Goal: Transaction & Acquisition: Purchase product/service

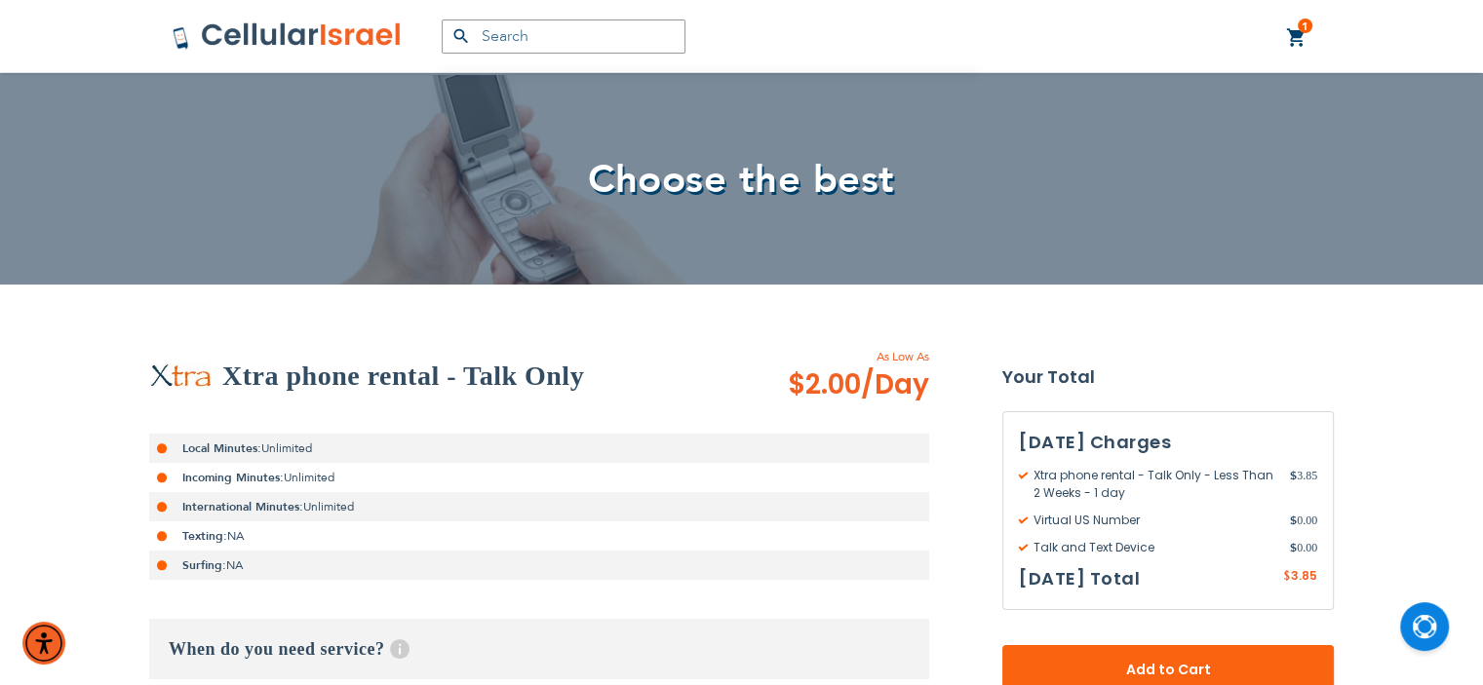
type input "[EMAIL_ADDRESS][DOMAIN_NAME]"
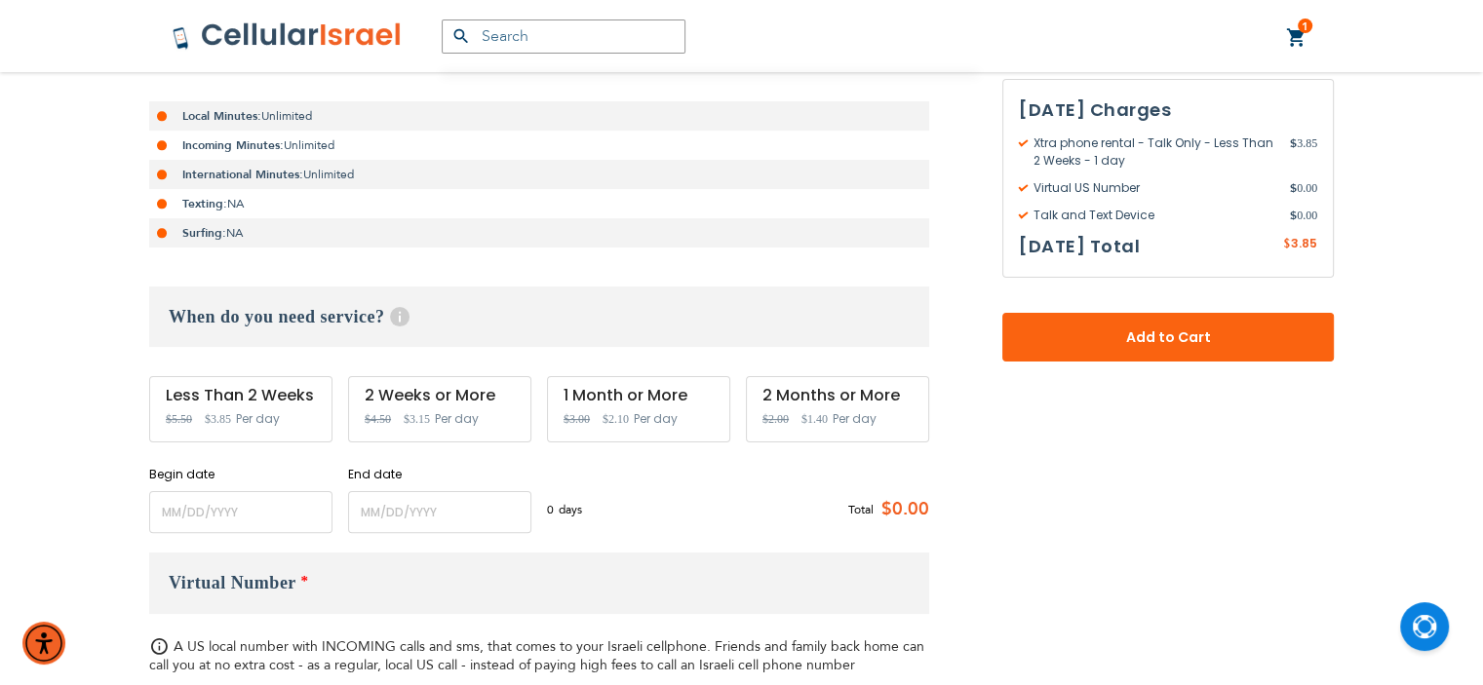
scroll to position [429, 0]
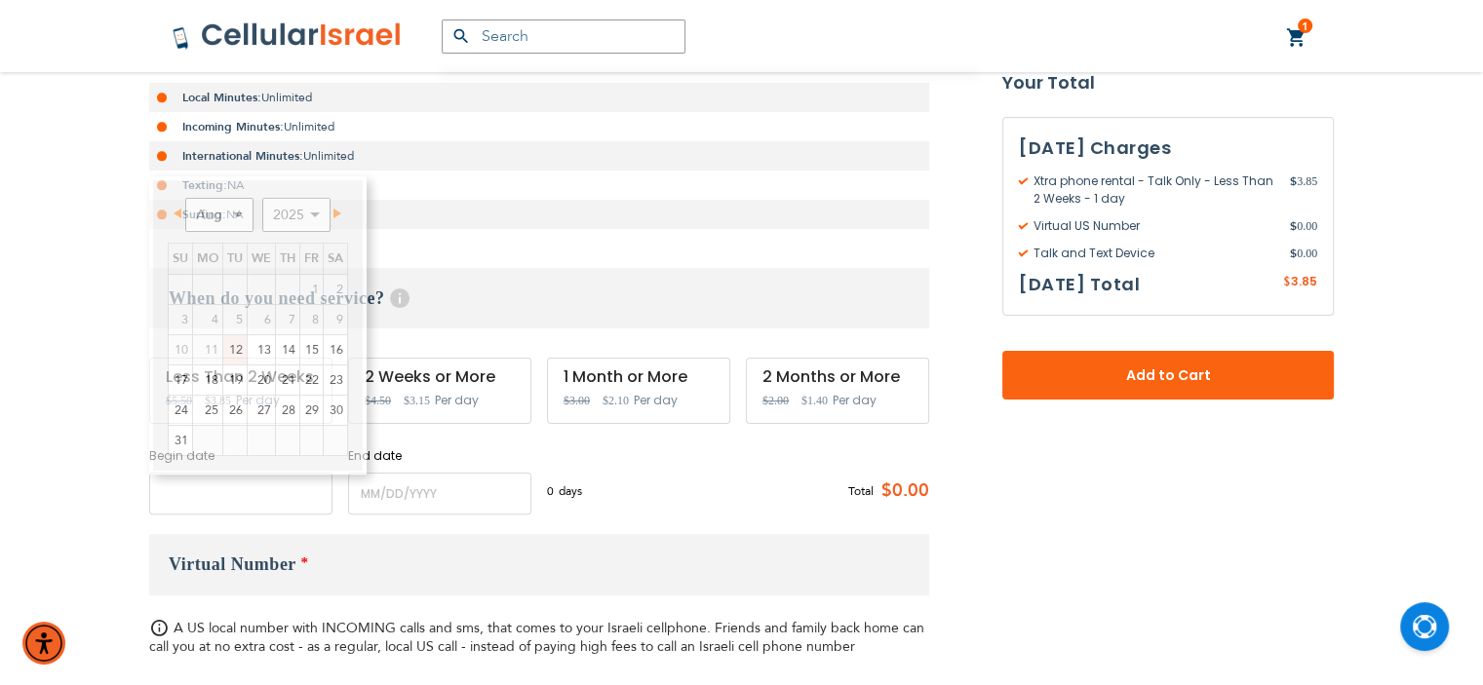
click at [229, 493] on input "name" at bounding box center [240, 494] width 183 height 42
click at [312, 346] on link "15" at bounding box center [311, 349] width 22 height 29
type input "[DATE]"
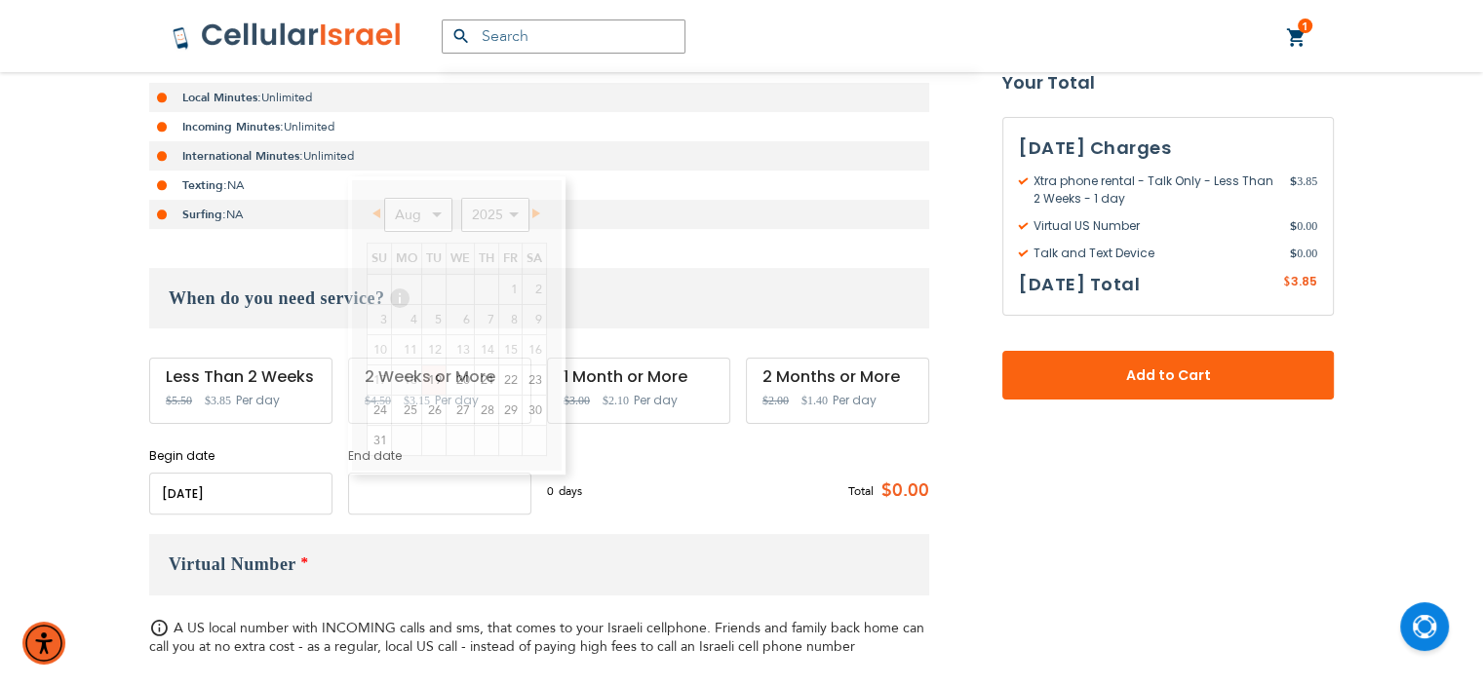
click at [408, 489] on input "name" at bounding box center [439, 494] width 183 height 42
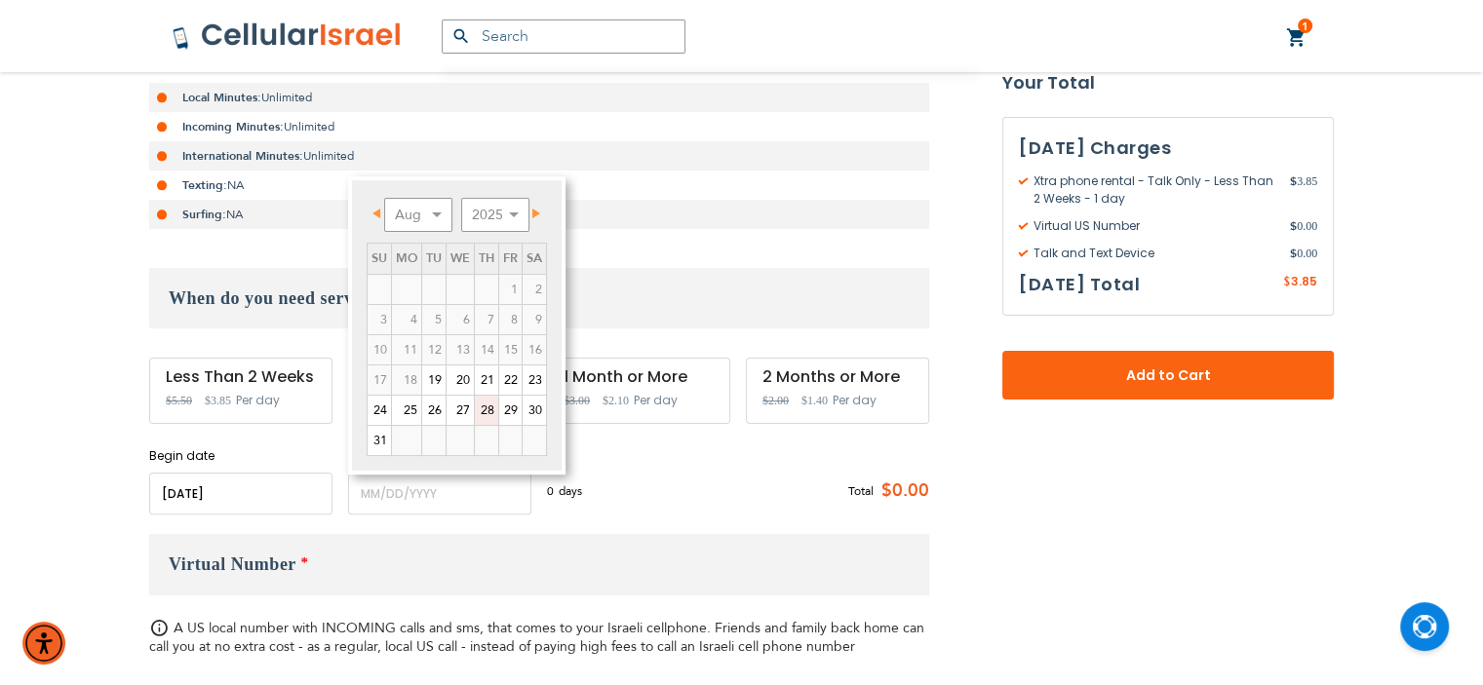
click at [486, 403] on link "28" at bounding box center [486, 410] width 23 height 29
type input "[DATE]"
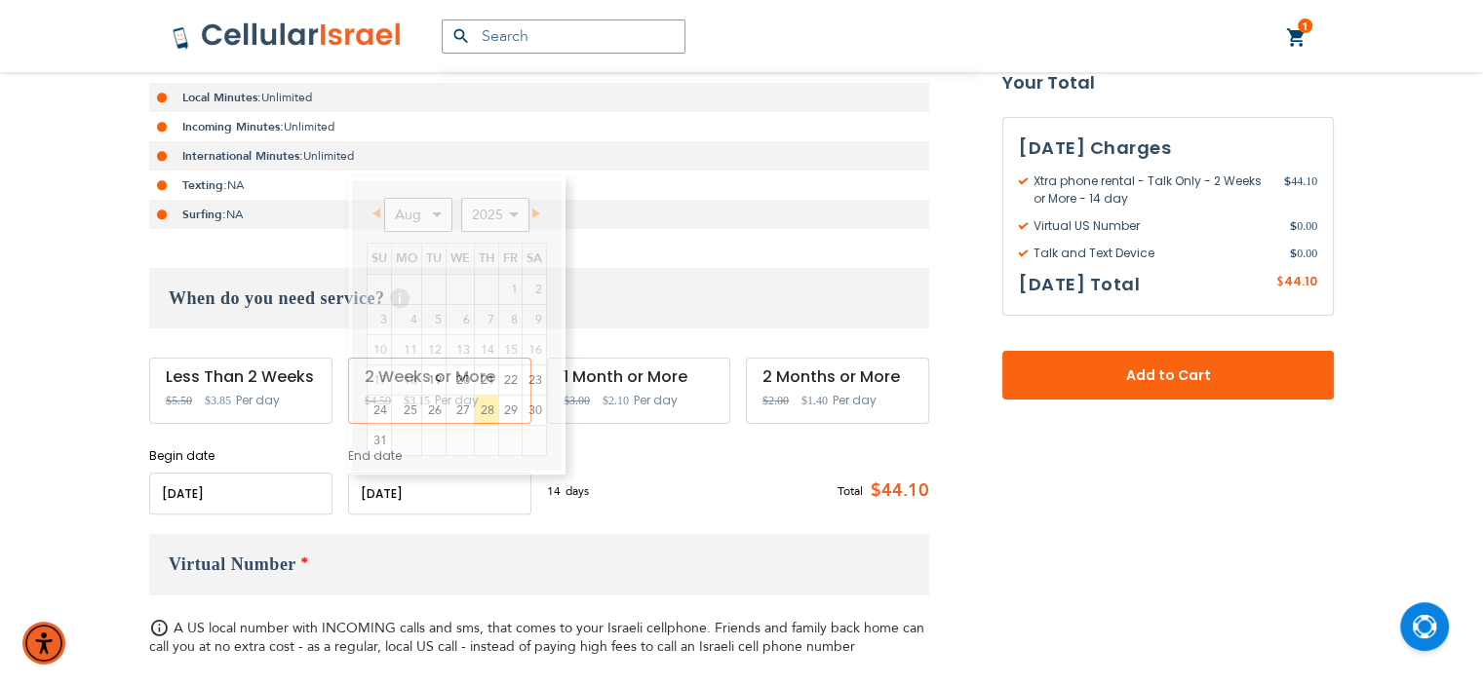
click at [467, 487] on input "name" at bounding box center [439, 494] width 183 height 42
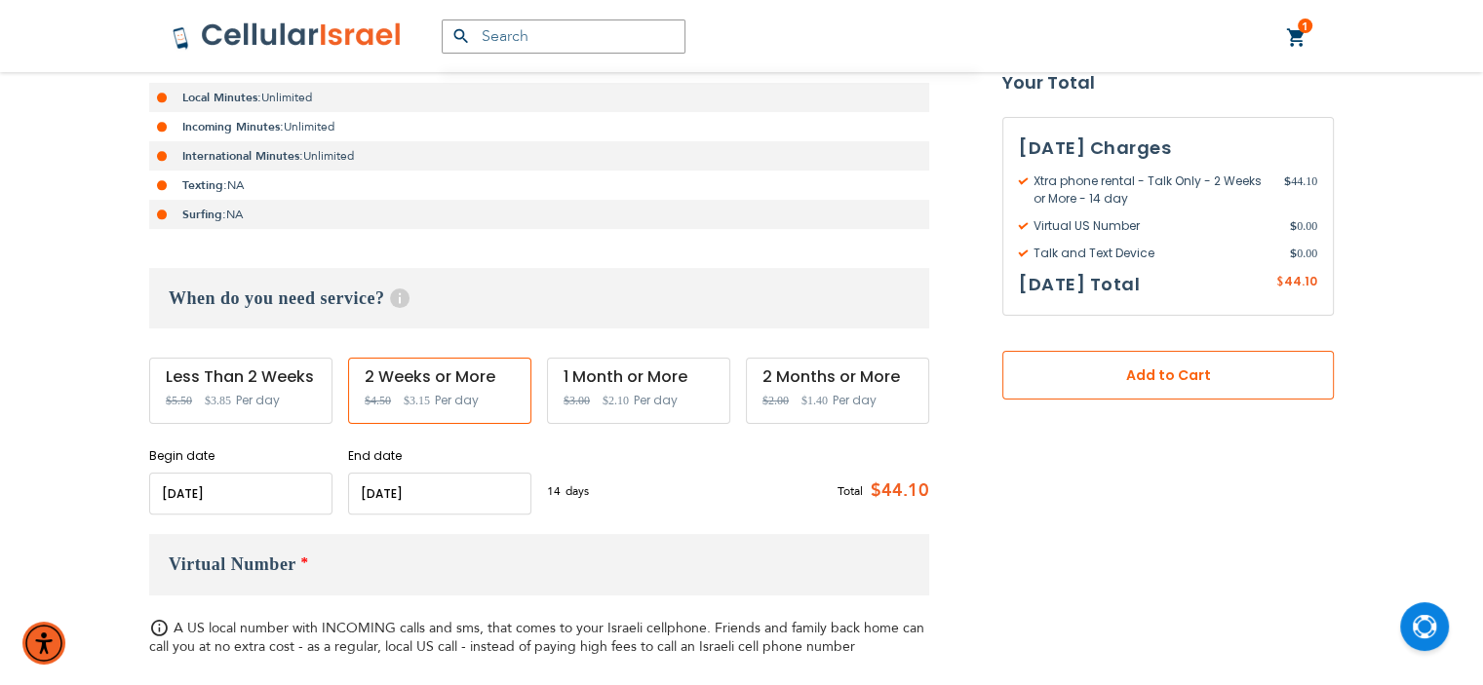
click at [1264, 376] on span "Add to Cart" at bounding box center [1167, 376] width 203 height 20
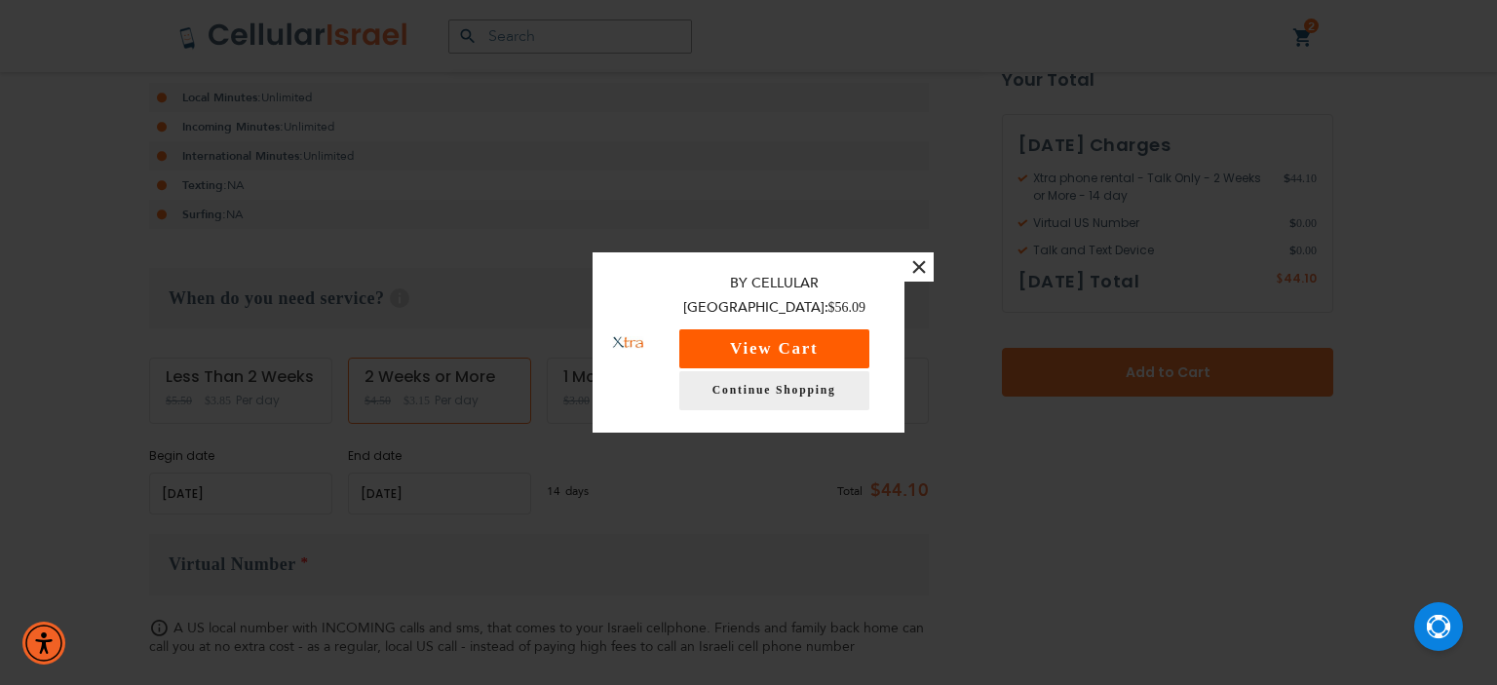
click at [822, 335] on button "View Cart" at bounding box center [774, 348] width 190 height 39
